Goal: Task Accomplishment & Management: Use online tool/utility

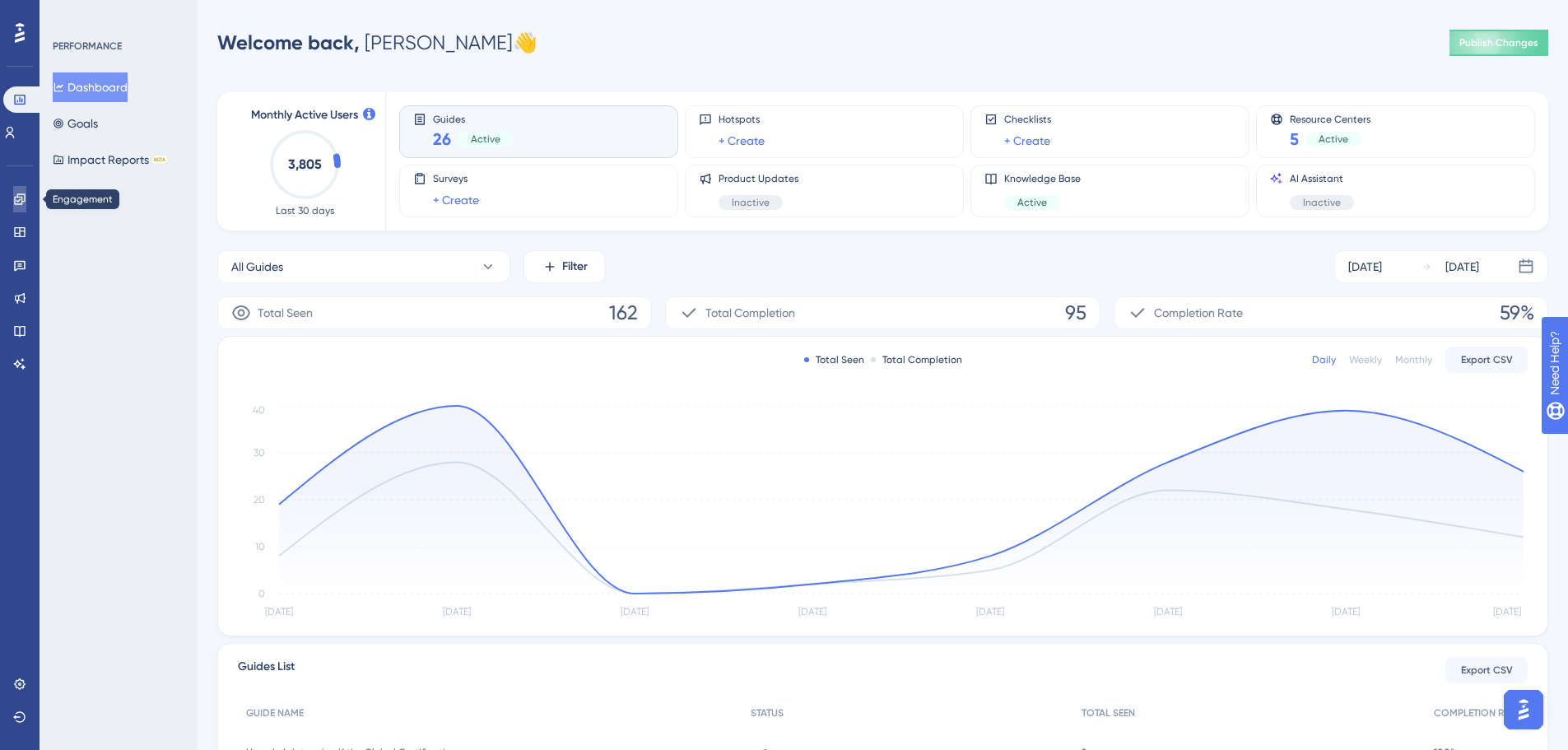
click at [0, 0] on icon at bounding box center [0, 0] width 0 height 0
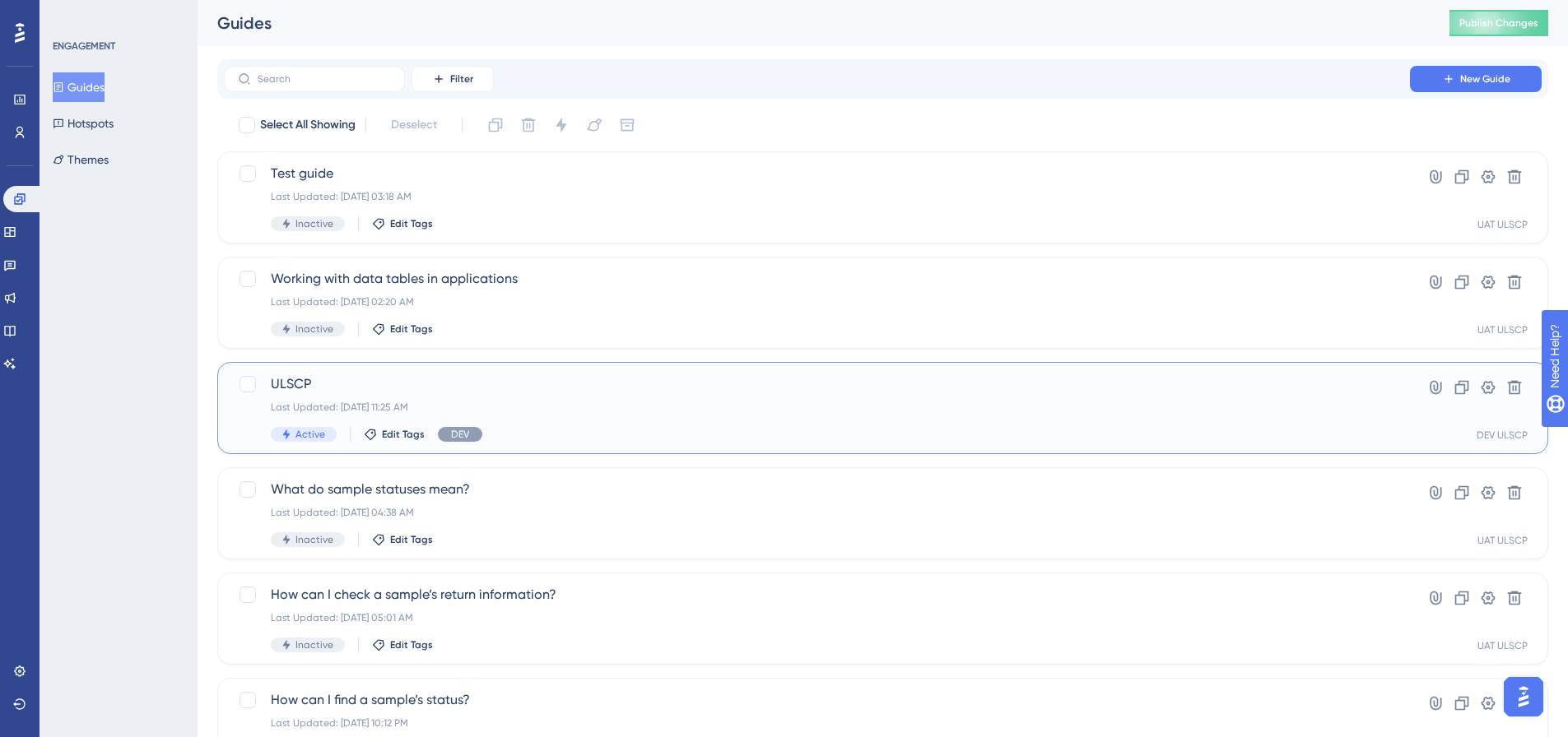
click at [493, 387] on span "ULSCP" at bounding box center [817, 383] width 1092 height 20
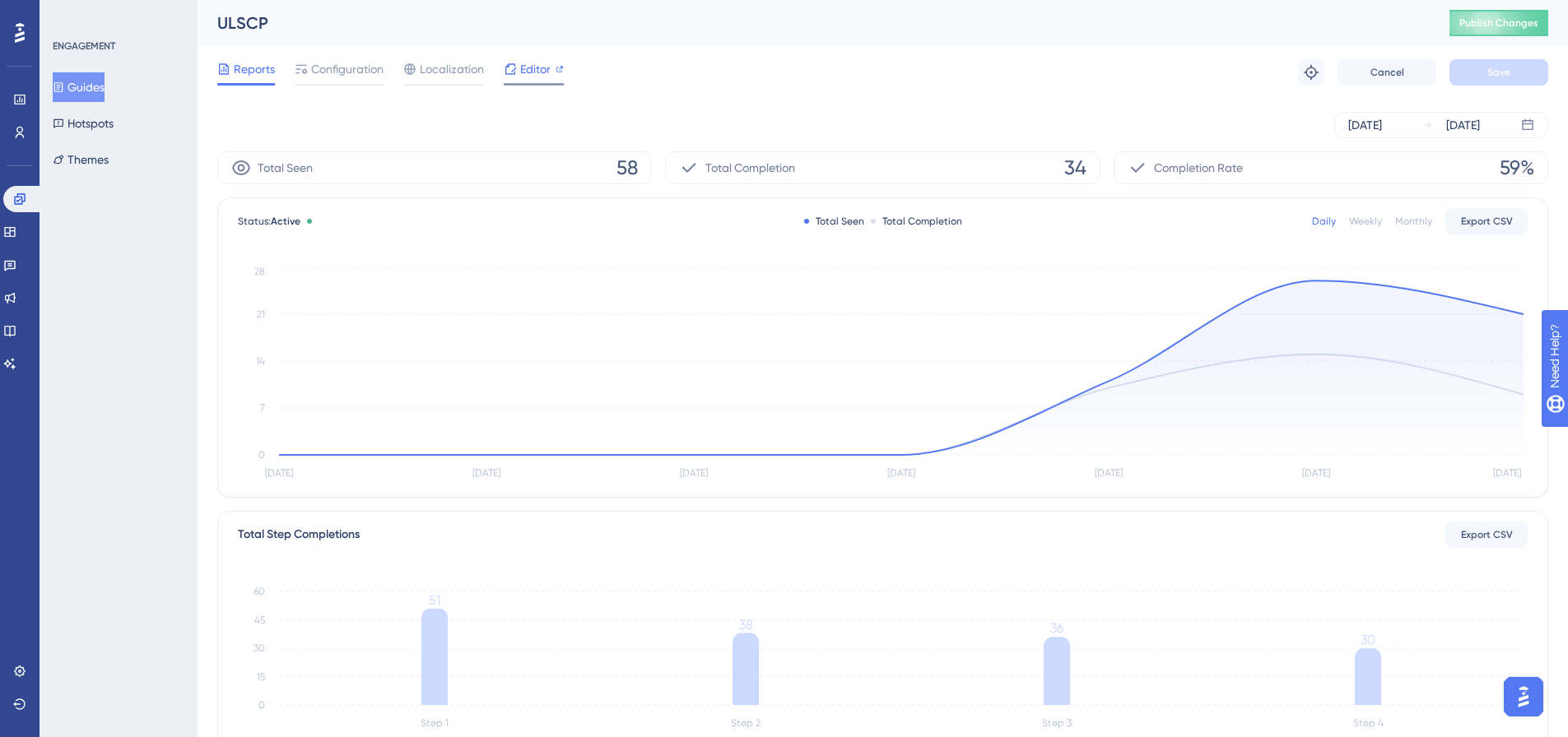
click at [530, 69] on span "Editor" at bounding box center [535, 69] width 31 height 20
click at [19, 672] on icon at bounding box center [20, 671] width 13 height 13
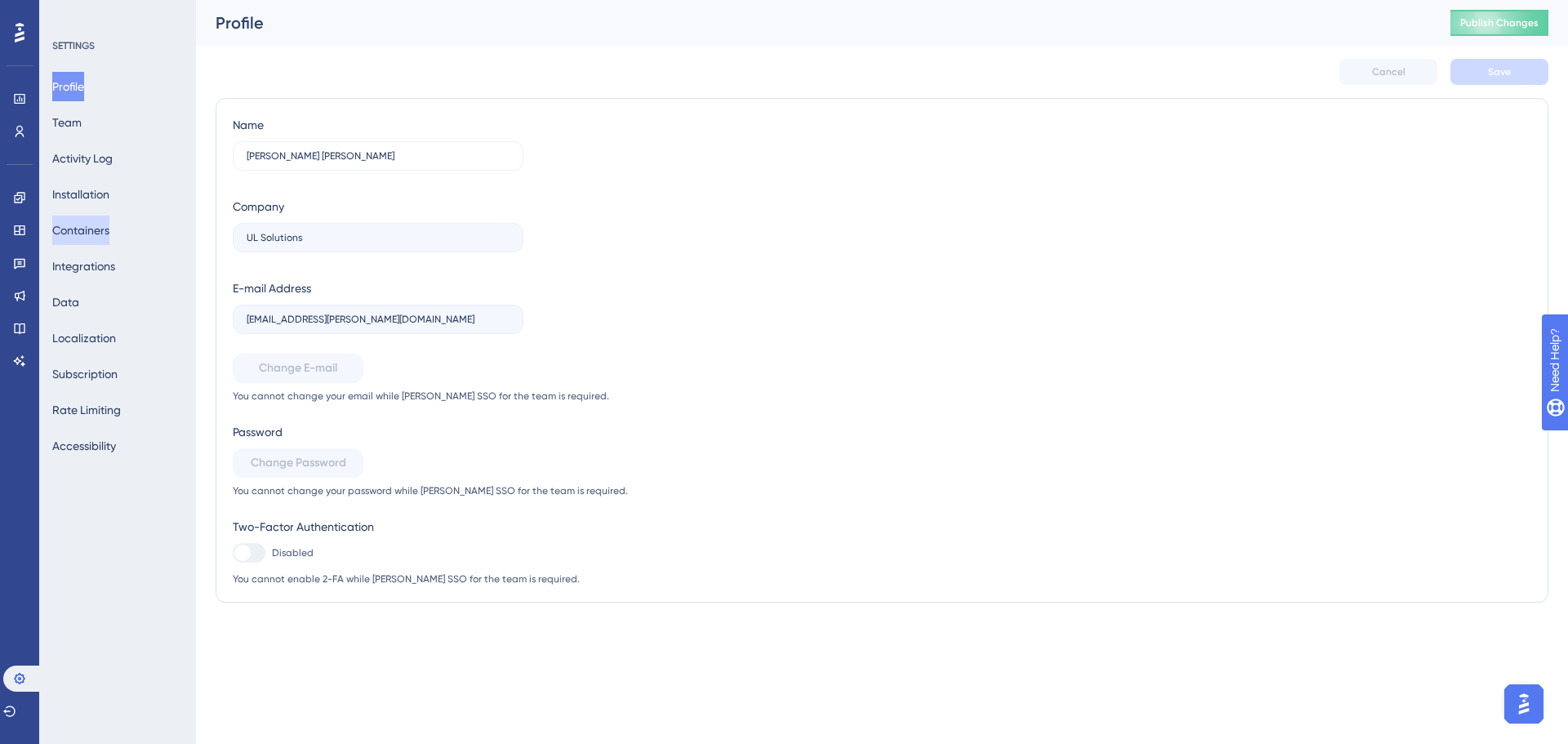
click at [109, 234] on button "Containers" at bounding box center [81, 230] width 57 height 30
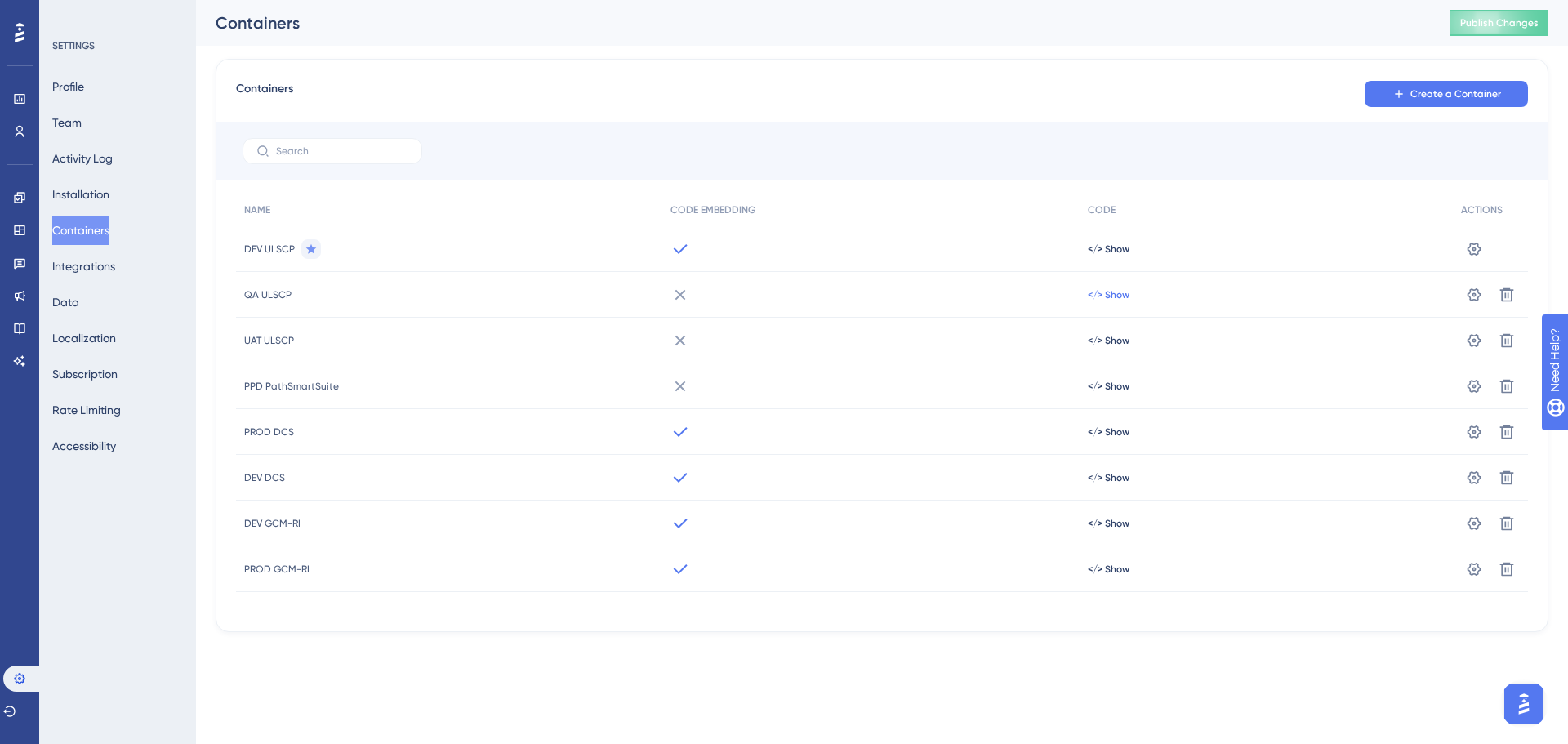
click at [1105, 295] on span "</> Show" at bounding box center [1108, 295] width 42 height 13
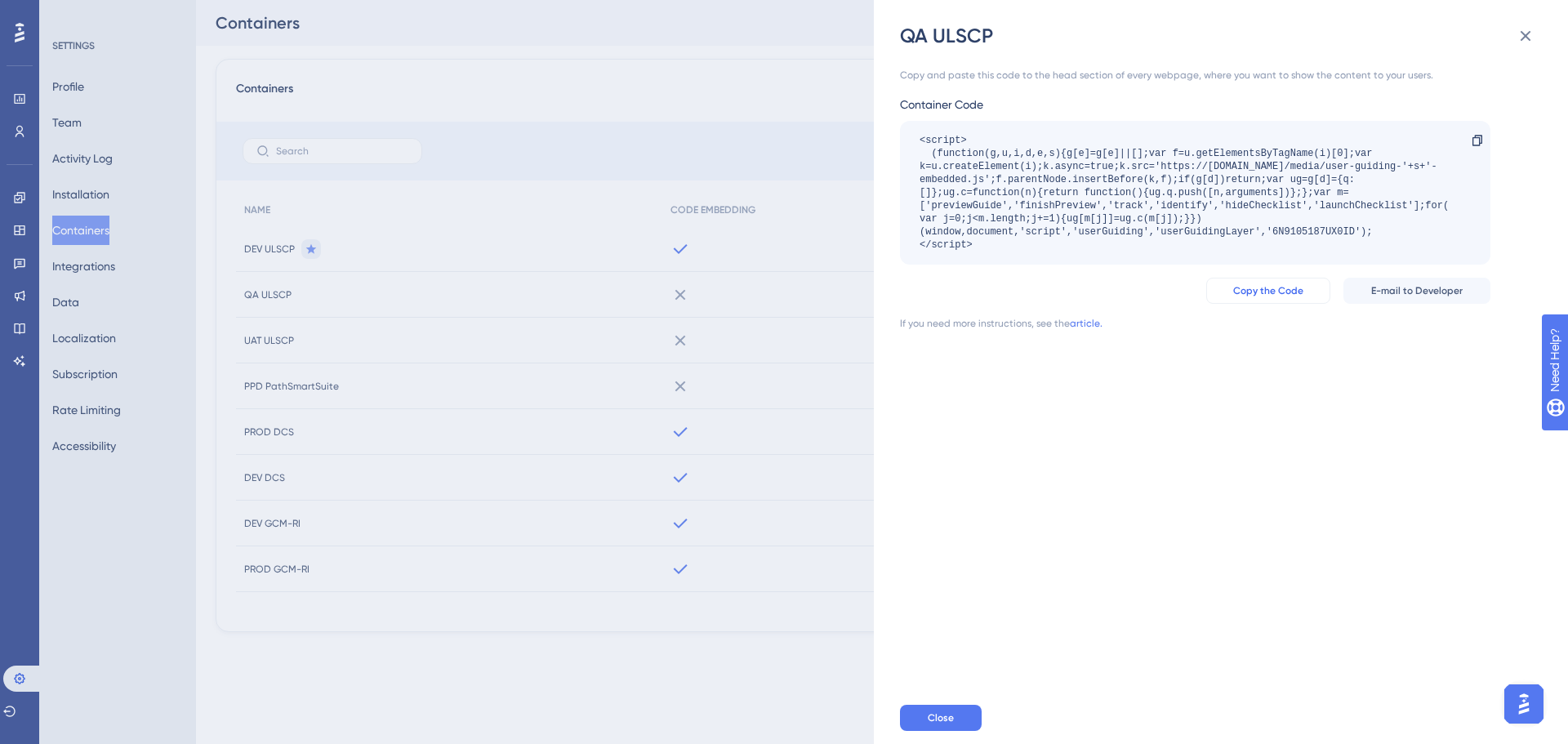
click at [1284, 291] on span "Copy the Code" at bounding box center [1268, 291] width 70 height 13
click at [1525, 35] on icon at bounding box center [1525, 36] width 10 height 10
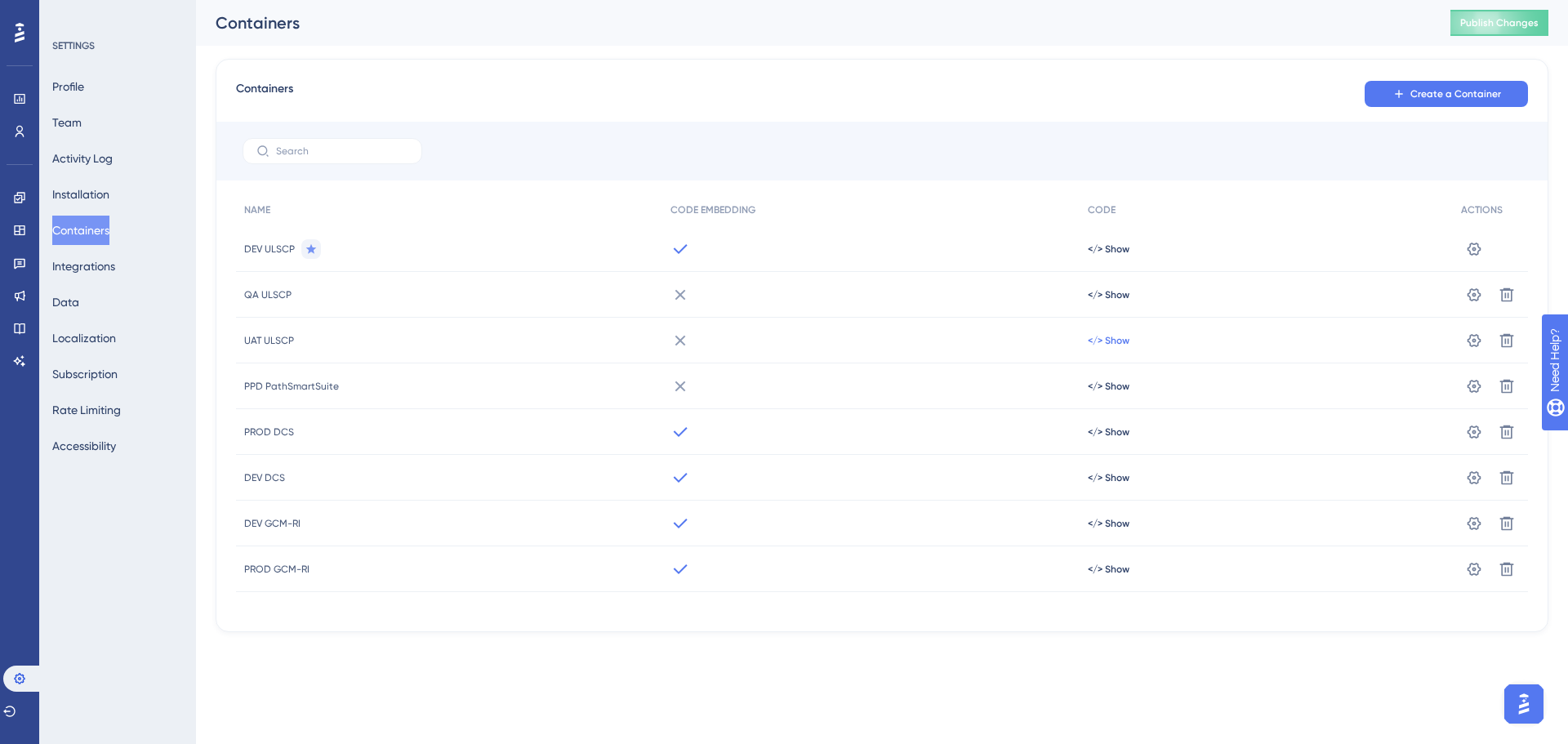
click at [1112, 342] on span "</> Show" at bounding box center [1108, 340] width 42 height 13
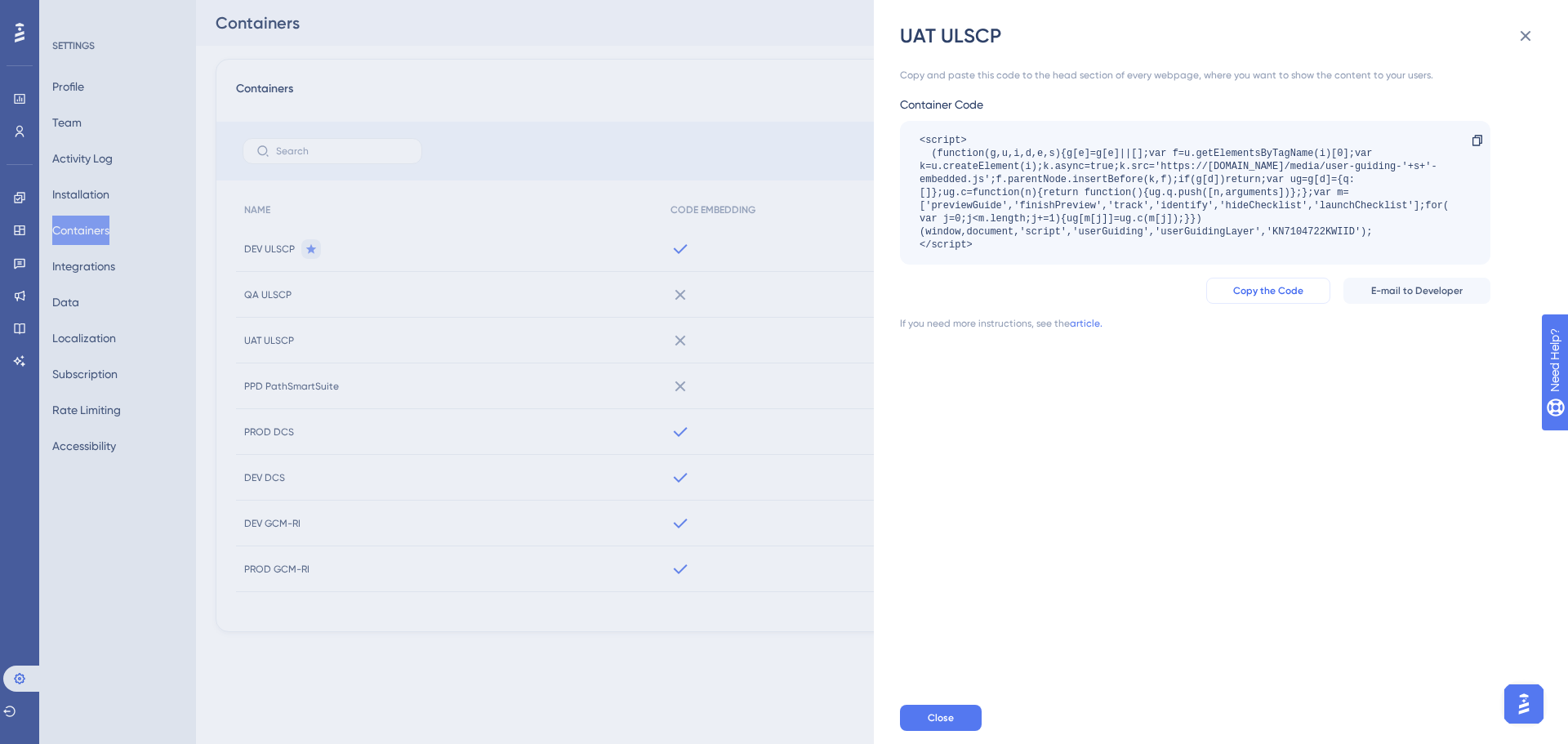
click at [1263, 289] on span "Copy the Code" at bounding box center [1268, 291] width 70 height 13
click at [1532, 37] on icon at bounding box center [1525, 35] width 19 height 19
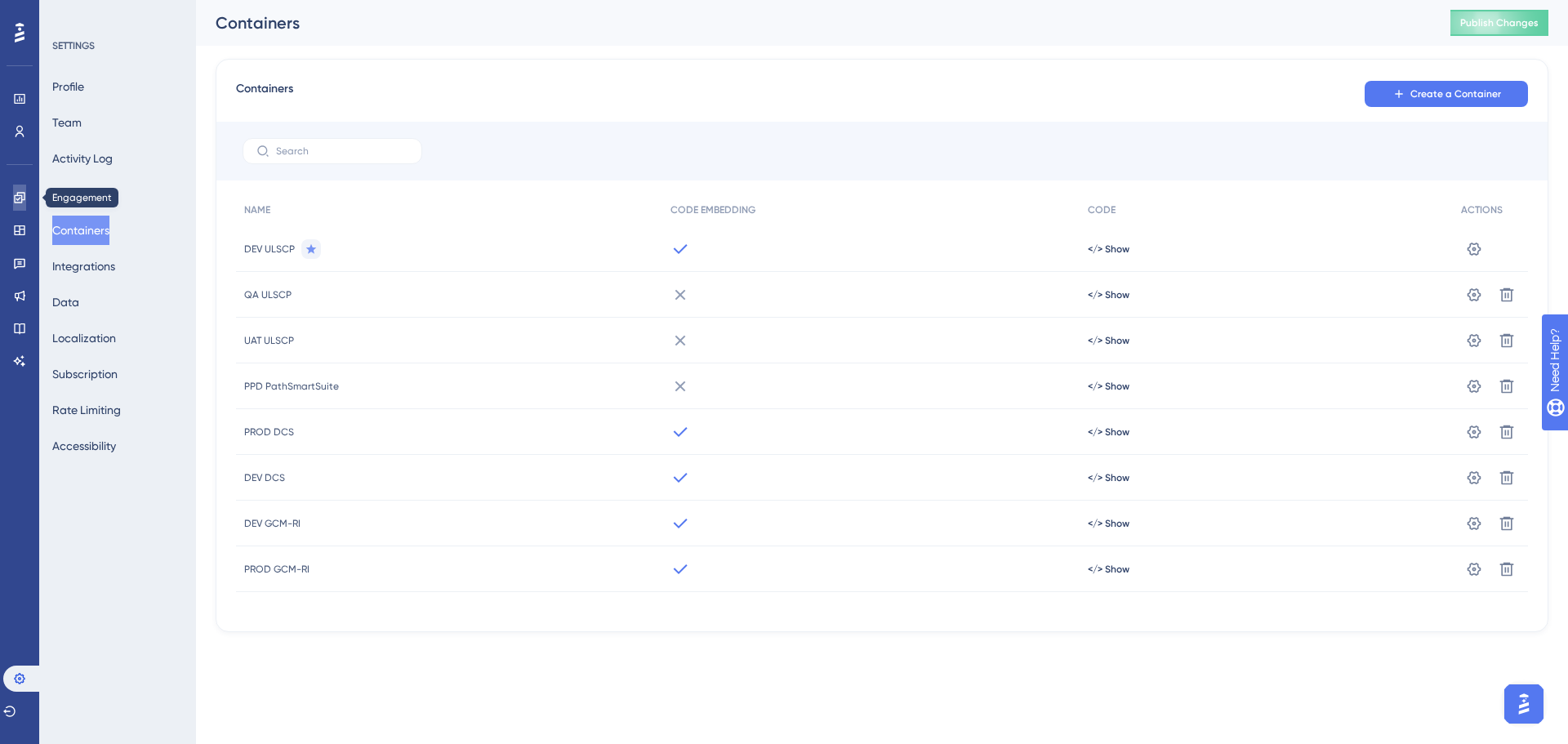
click at [0, 0] on icon at bounding box center [0, 0] width 0 height 0
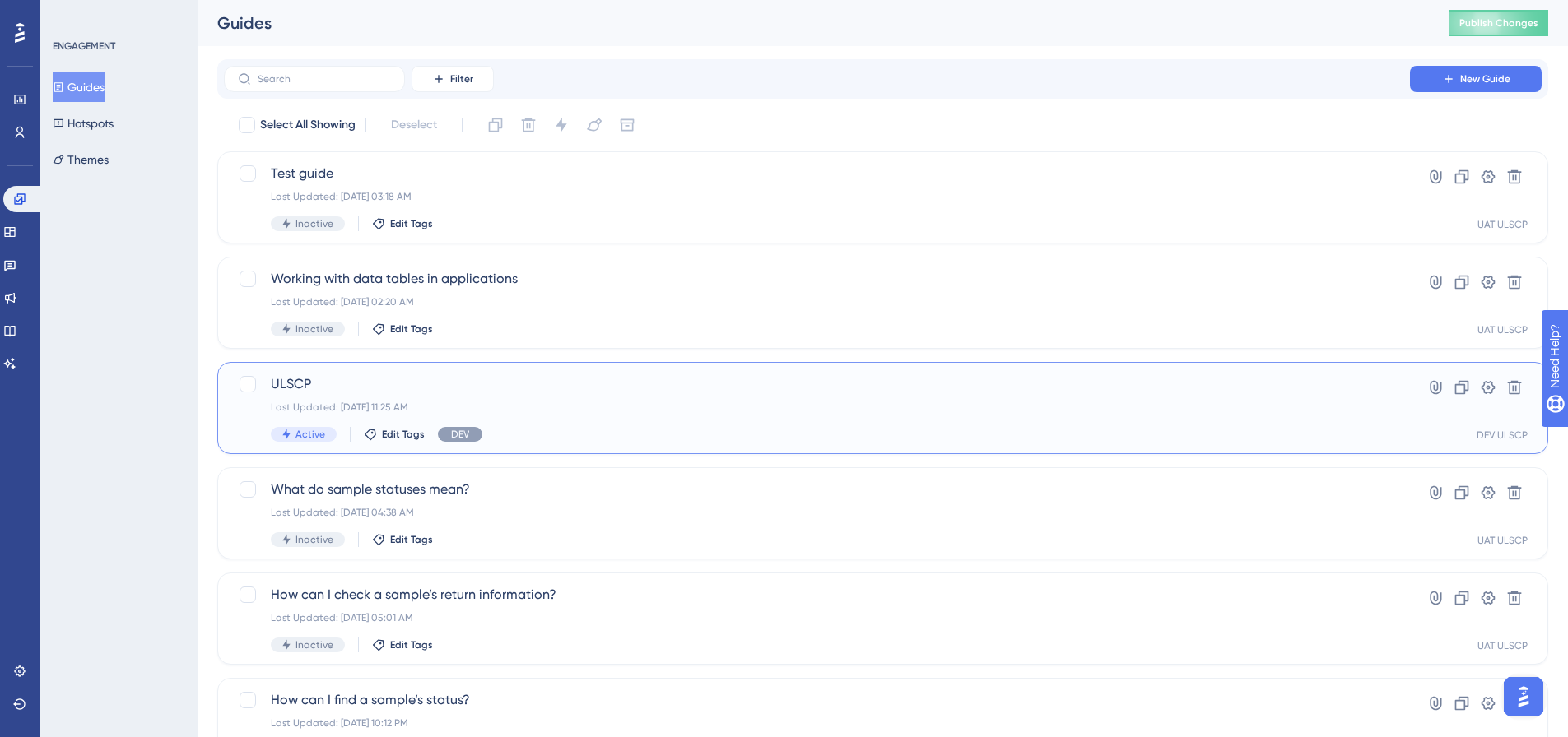
click at [359, 379] on span "ULSCP" at bounding box center [817, 383] width 1092 height 20
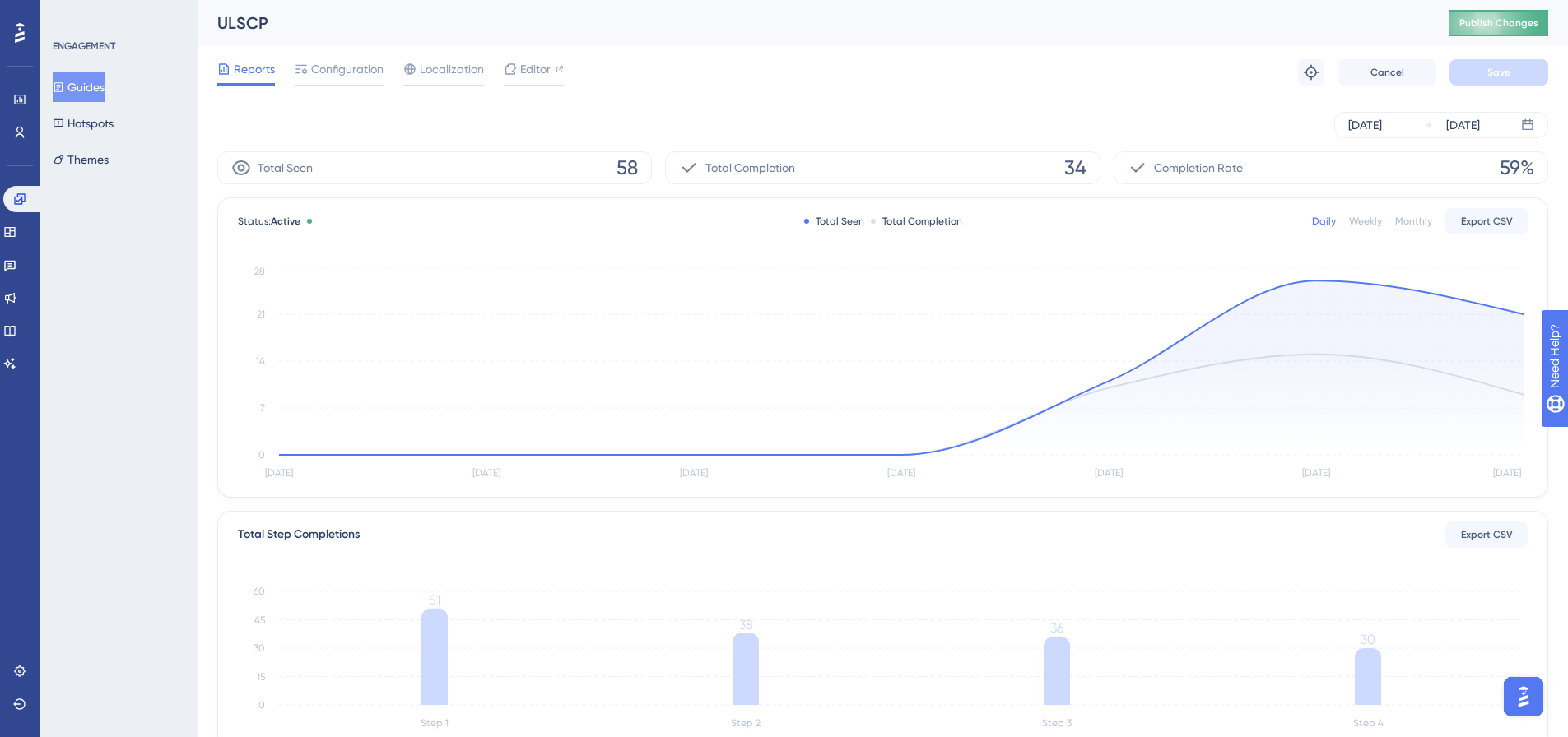
click at [1495, 25] on span "Publish Changes" at bounding box center [1498, 23] width 79 height 13
